Goal: Task Accomplishment & Management: Use online tool/utility

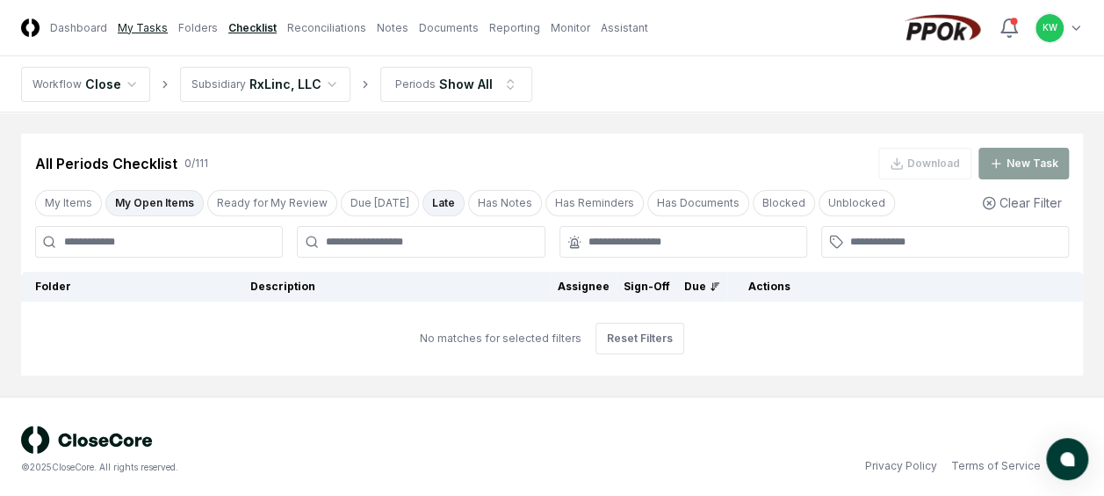
click at [140, 27] on link "My Tasks" at bounding box center [143, 28] width 50 height 16
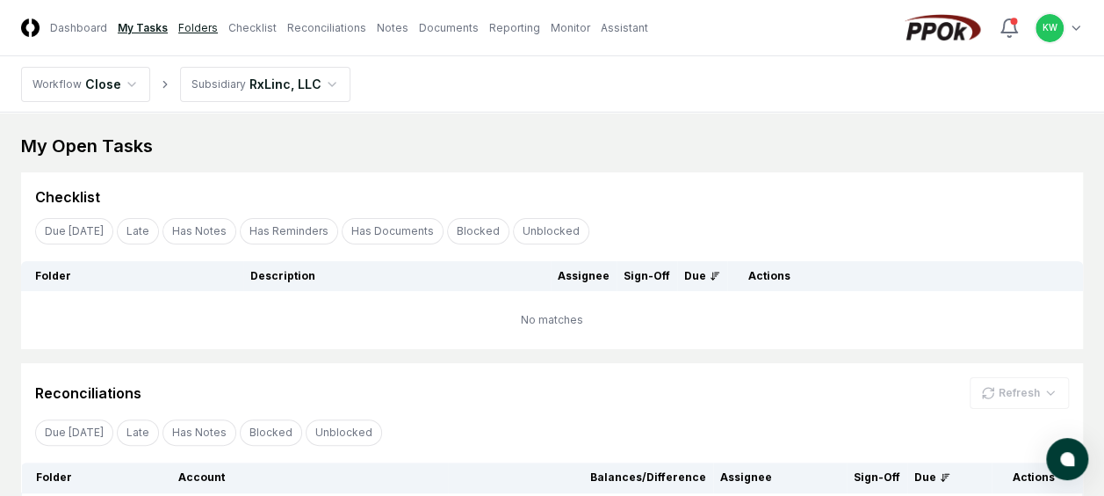
click at [194, 24] on link "Folders" at bounding box center [198, 28] width 40 height 16
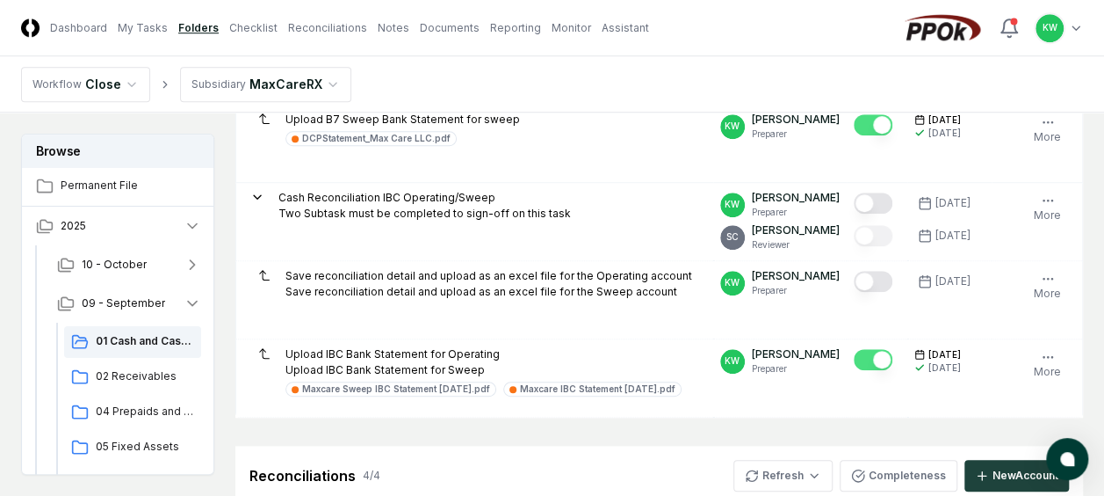
scroll to position [656, 0]
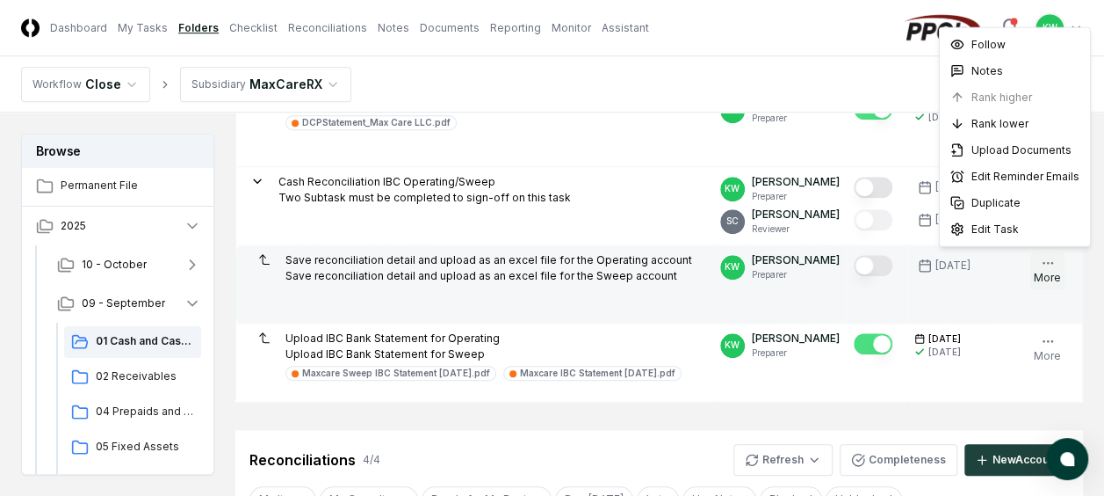
click at [1045, 257] on icon "button" at bounding box center [1048, 263] width 14 height 14
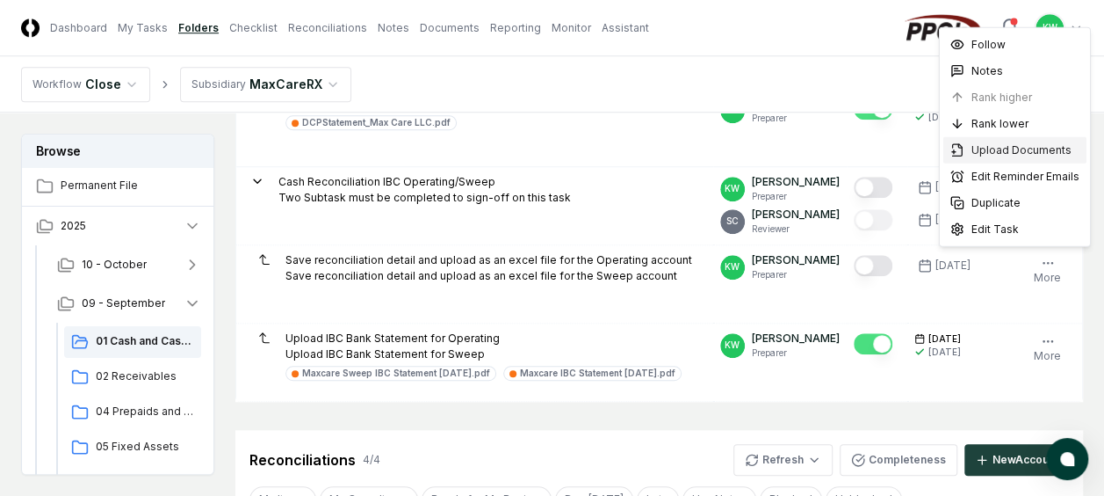
click at [1019, 148] on span "Upload Documents" at bounding box center [1022, 150] width 100 height 16
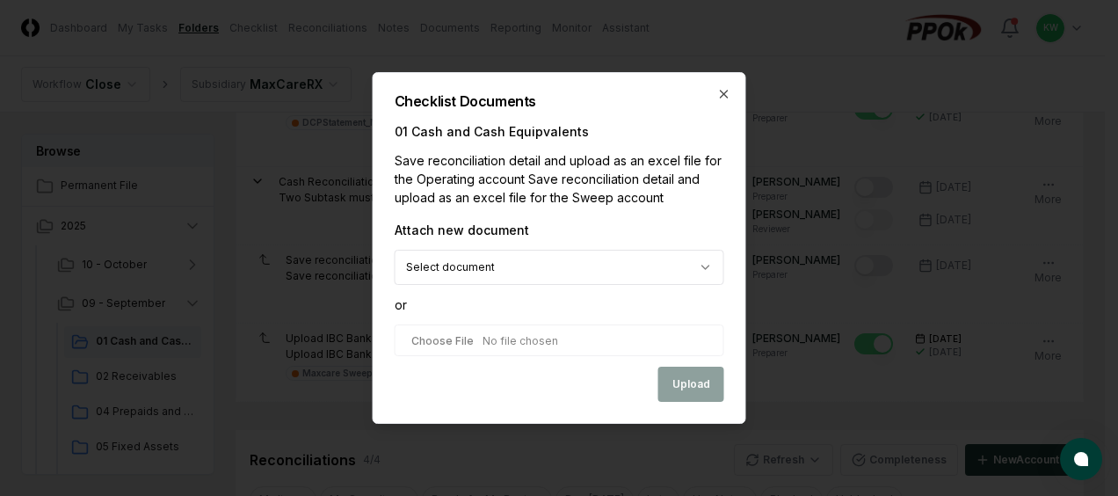
click at [510, 339] on input "file" at bounding box center [560, 340] width 330 height 32
type input "**********"
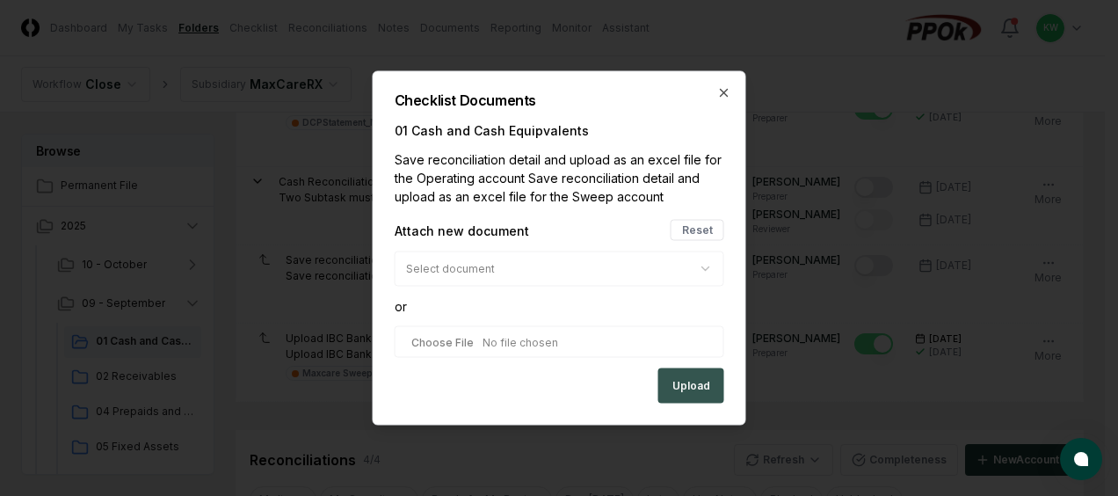
click at [703, 377] on button "Upload" at bounding box center [691, 385] width 66 height 35
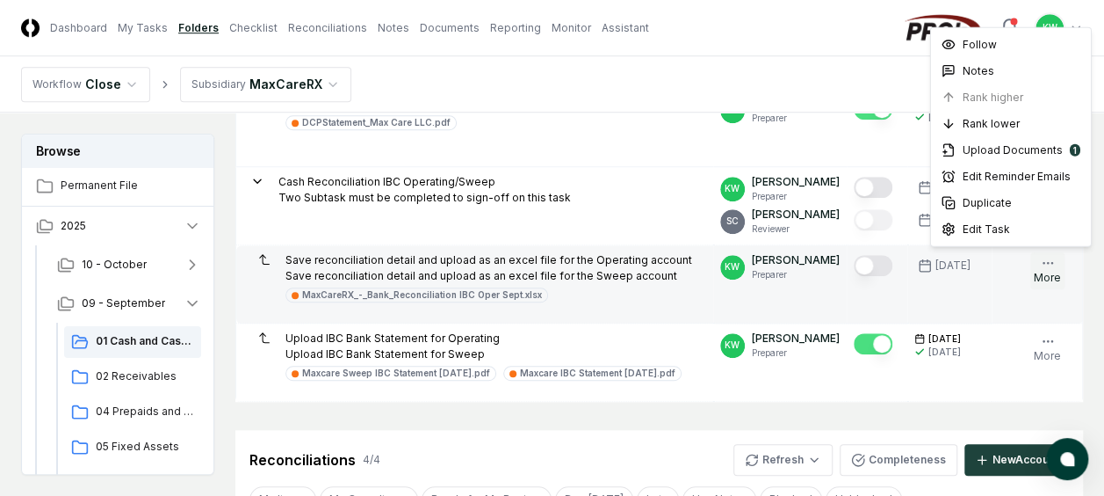
click at [1049, 257] on icon "button" at bounding box center [1048, 263] width 14 height 14
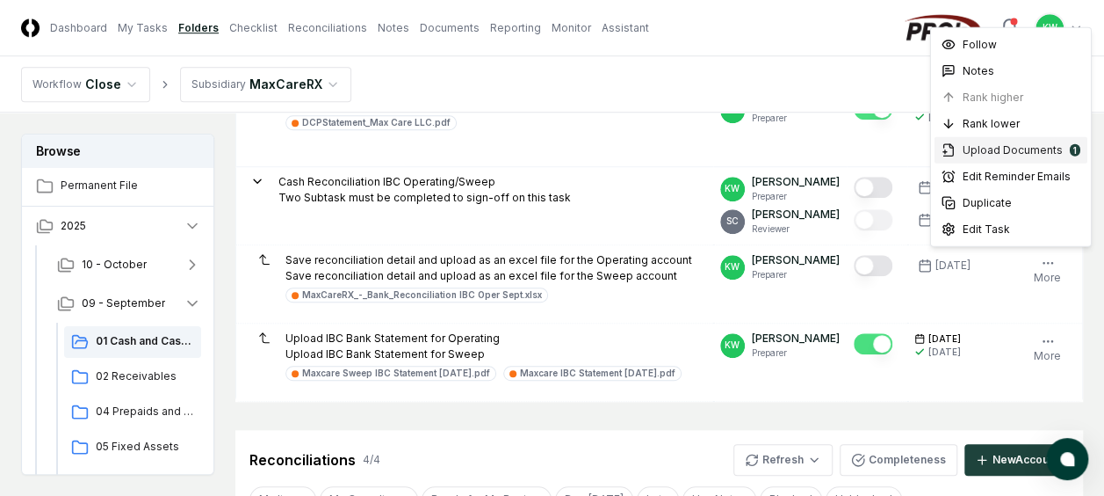
click at [1026, 144] on span "Upload Documents" at bounding box center [1013, 150] width 100 height 16
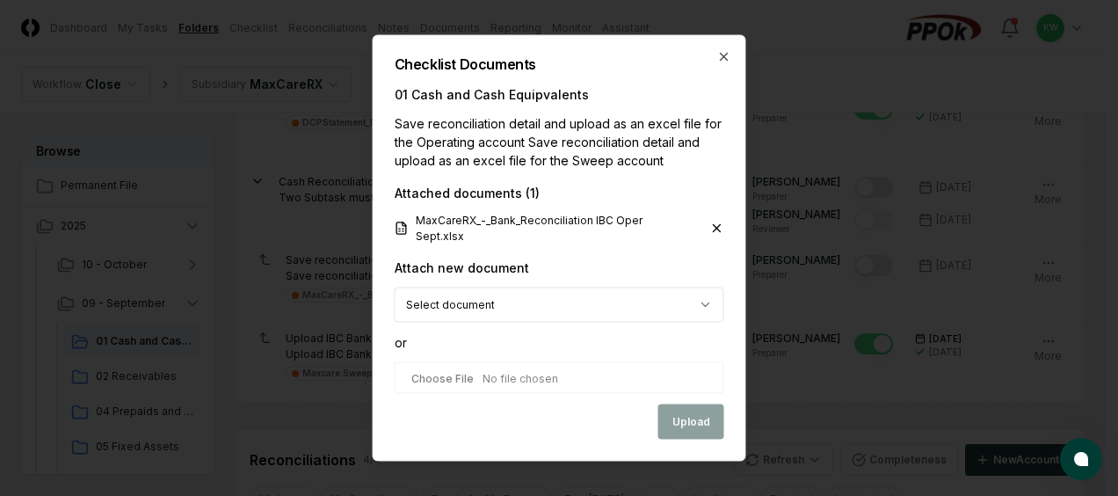
click at [517, 373] on input "file" at bounding box center [560, 378] width 330 height 32
type input "**********"
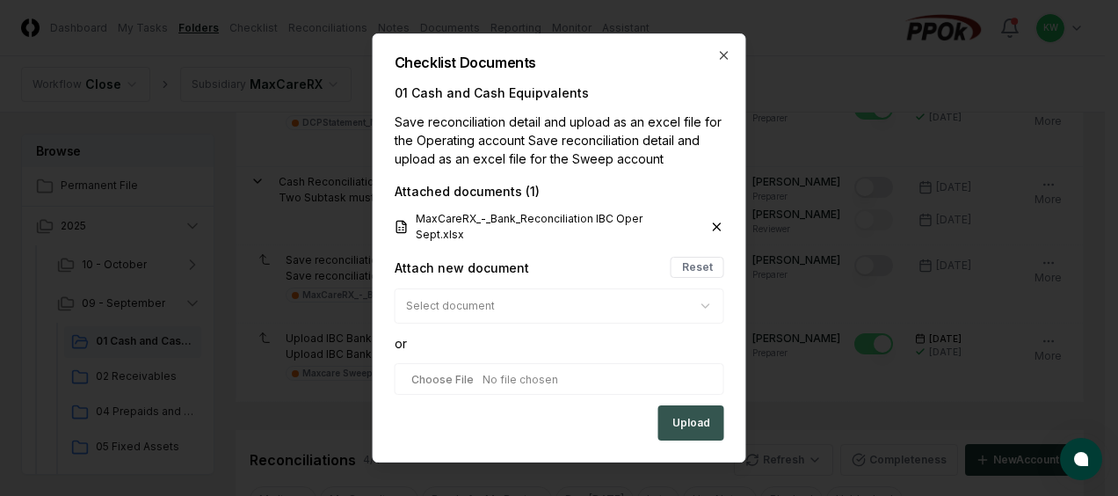
click at [695, 413] on button "Upload" at bounding box center [691, 422] width 66 height 35
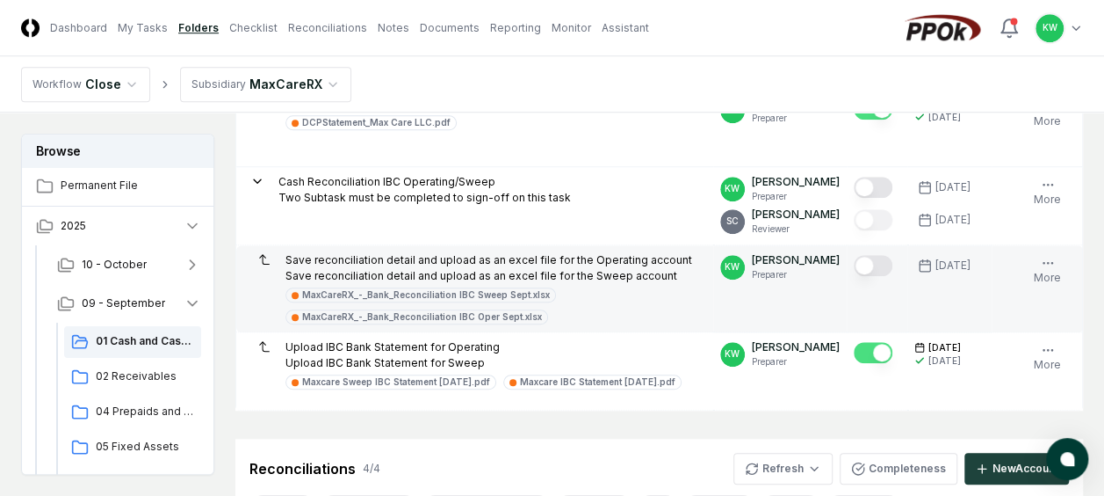
click at [884, 258] on button "Mark complete" at bounding box center [873, 265] width 39 height 21
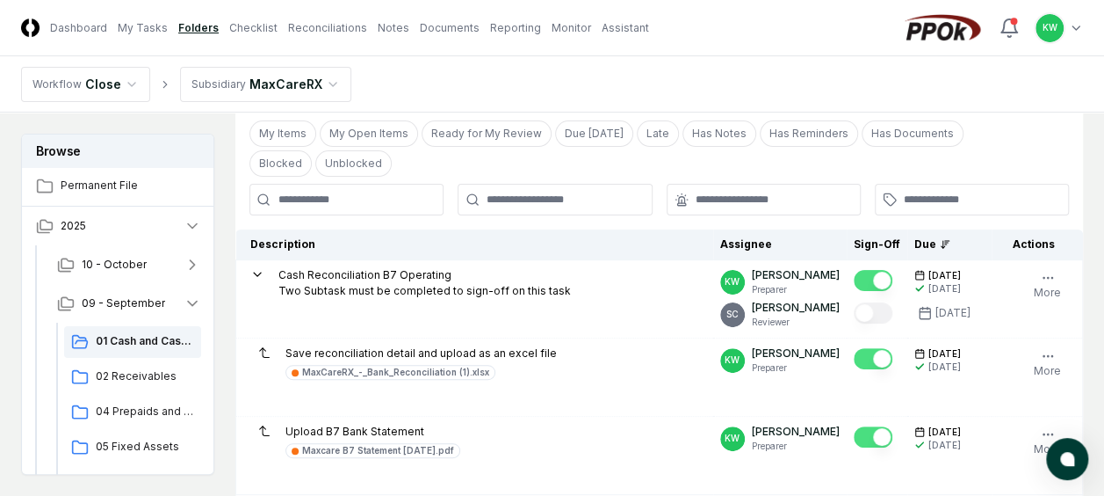
scroll to position [0, 0]
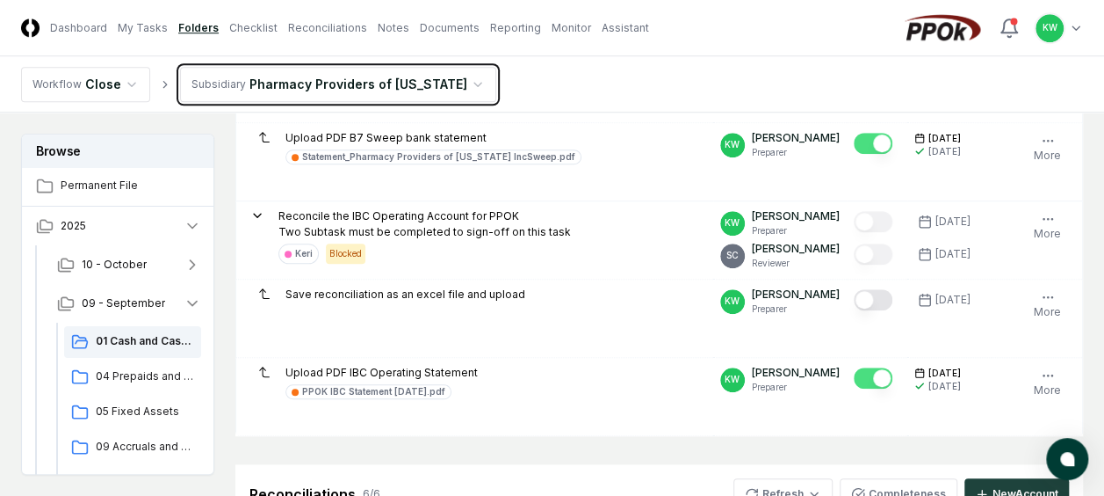
scroll to position [633, 0]
